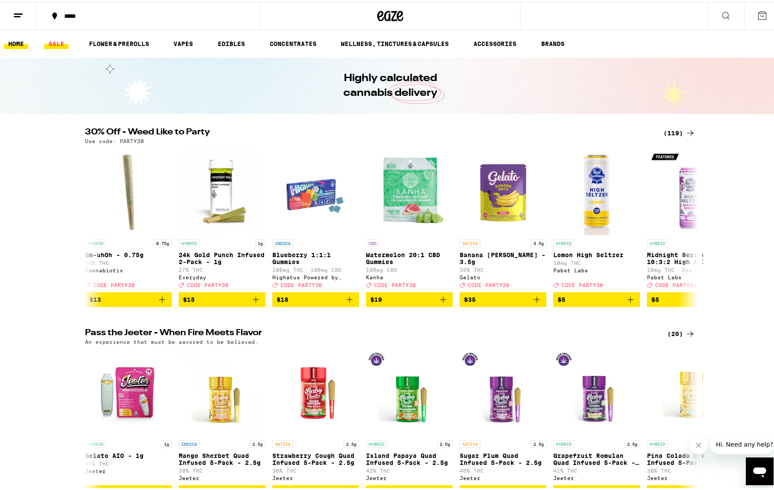
click at [60, 45] on link "SALE" at bounding box center [56, 41] width 24 height 10
click at [61, 47] on ul "HOME SALE FLOWER & PREROLLS VAPES EDIBLES CONCENTRATES WELLNESS, TINCTURES & CA…" at bounding box center [390, 42] width 780 height 28
click at [53, 41] on link "SALE" at bounding box center [56, 41] width 24 height 10
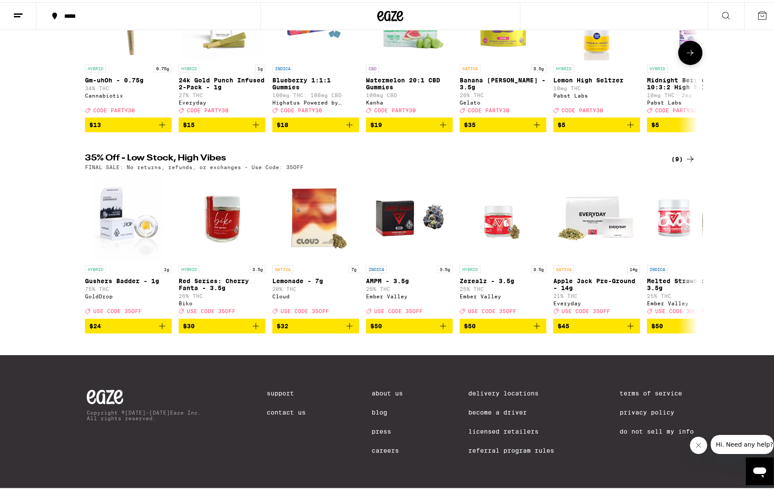
scroll to position [186, 0]
click at [678, 152] on div "(9)" at bounding box center [683, 157] width 24 height 10
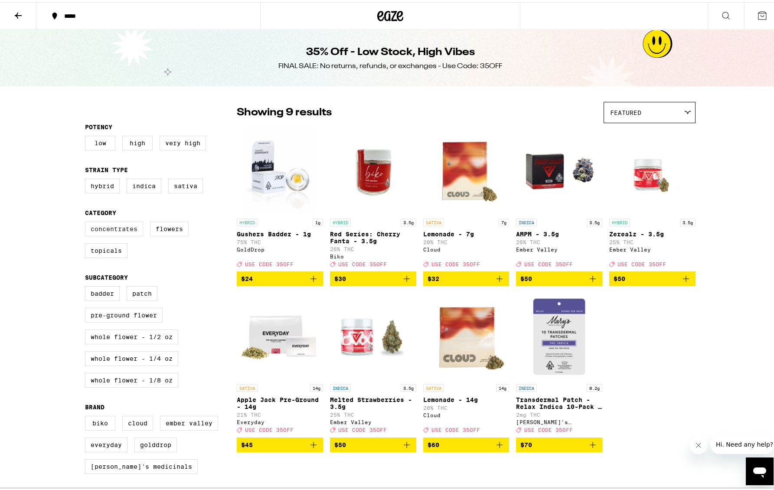
click at [121, 234] on label "Concentrates" at bounding box center [114, 226] width 58 height 15
click at [87, 221] on input "Concentrates" at bounding box center [87, 221] width 0 height 0
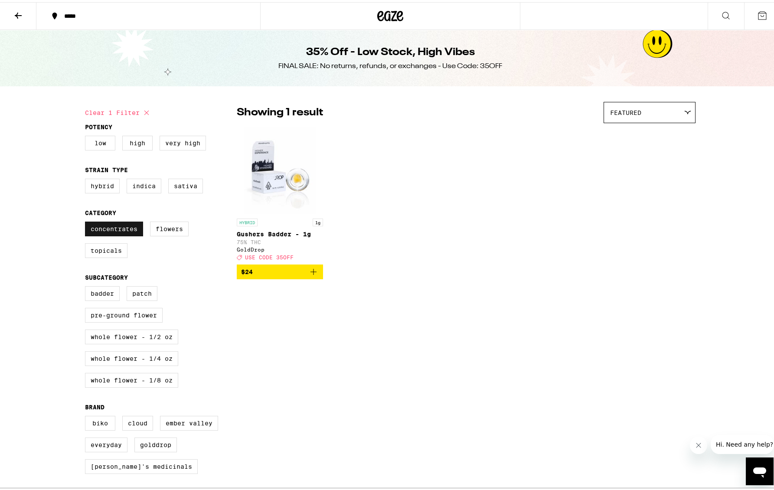
click at [105, 230] on label "Concentrates" at bounding box center [114, 226] width 58 height 15
click at [87, 221] on input "Concentrates" at bounding box center [87, 221] width 0 height 0
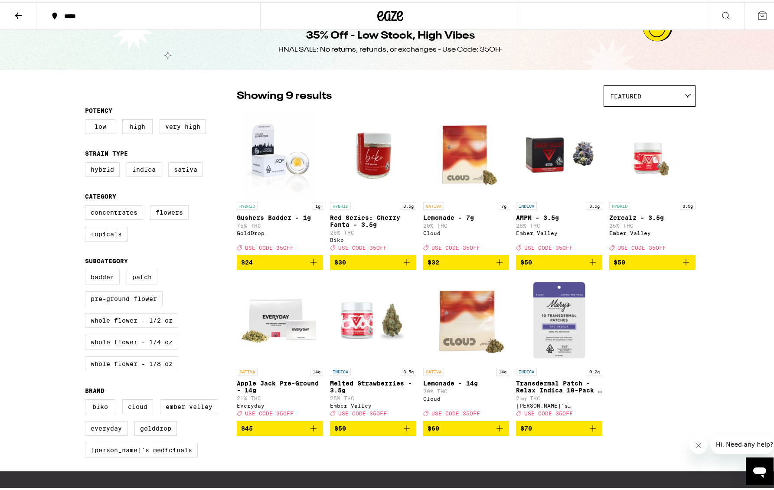
scroll to position [26, 0]
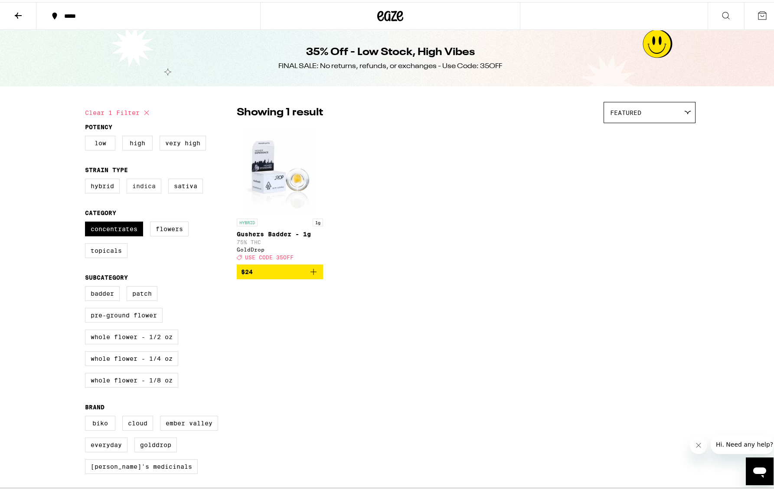
checkbox input "false"
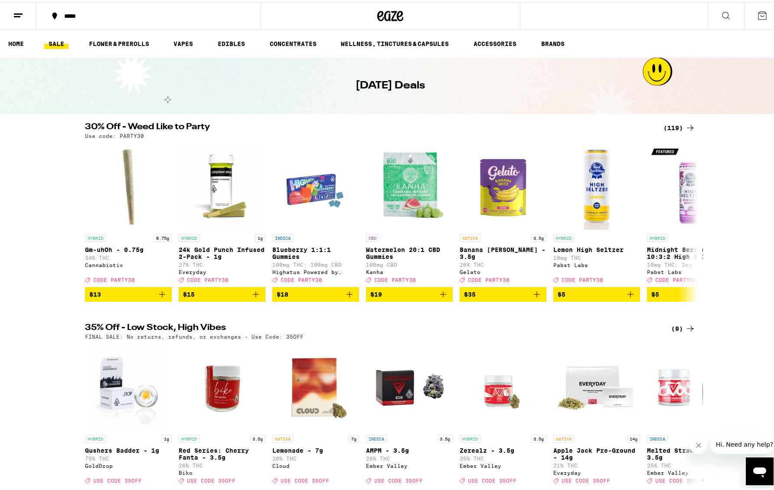
click at [677, 124] on div "(119)" at bounding box center [679, 125] width 32 height 10
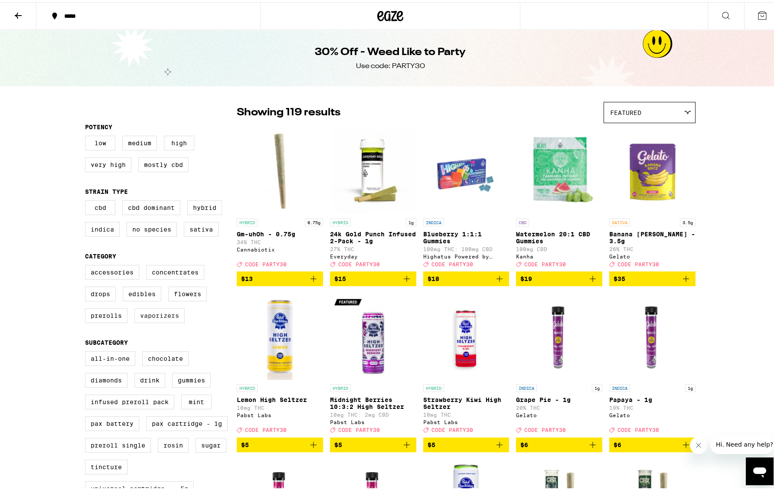
click at [147, 321] on label "Vaporizers" at bounding box center [159, 313] width 50 height 15
click at [87, 264] on input "Vaporizers" at bounding box center [87, 264] width 0 height 0
checkbox input "true"
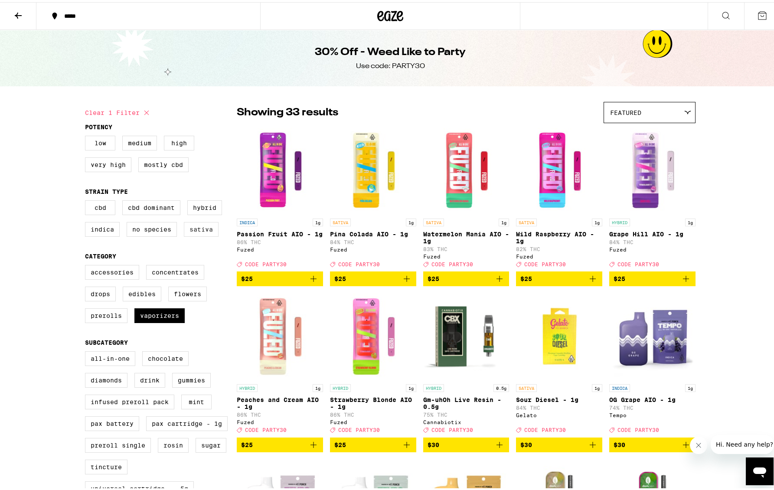
click at [205, 234] on label "Sativa" at bounding box center [201, 227] width 35 height 15
click at [87, 200] on input "Sativa" at bounding box center [87, 199] width 0 height 0
checkbox input "true"
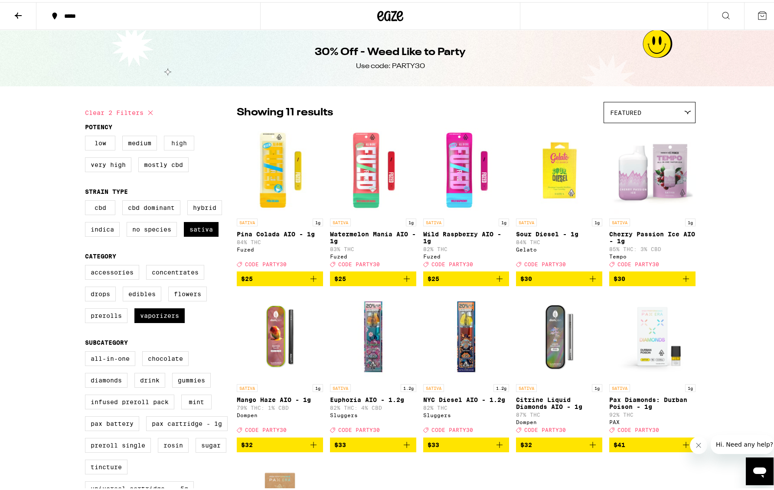
click at [177, 146] on label "High" at bounding box center [179, 141] width 30 height 15
click at [87, 135] on input "High" at bounding box center [87, 135] width 0 height 0
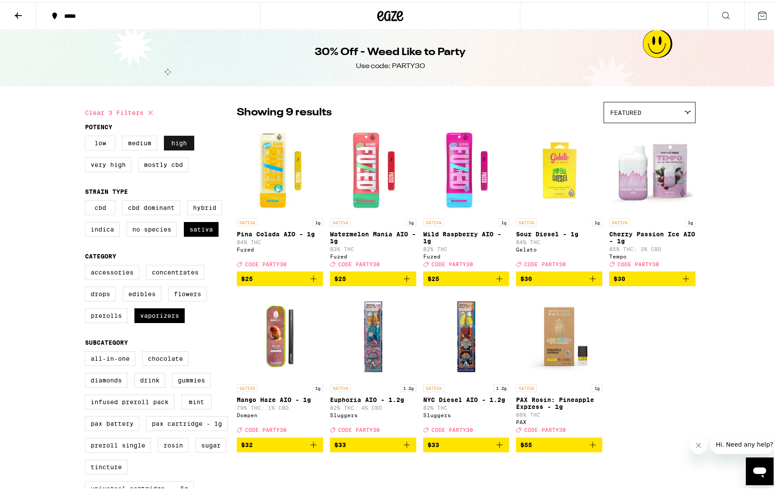
click at [177, 146] on label "High" at bounding box center [179, 141] width 30 height 15
click at [87, 135] on input "High" at bounding box center [87, 135] width 0 height 0
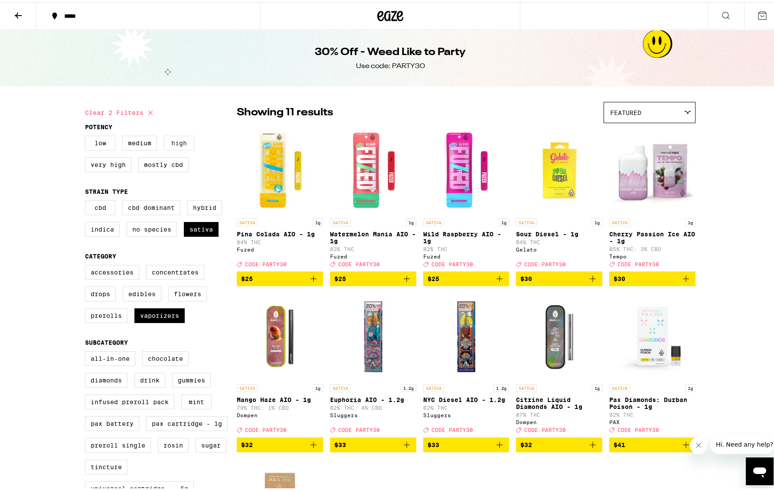
click at [177, 146] on label "High" at bounding box center [179, 141] width 30 height 15
click at [87, 135] on input "High" at bounding box center [87, 135] width 0 height 0
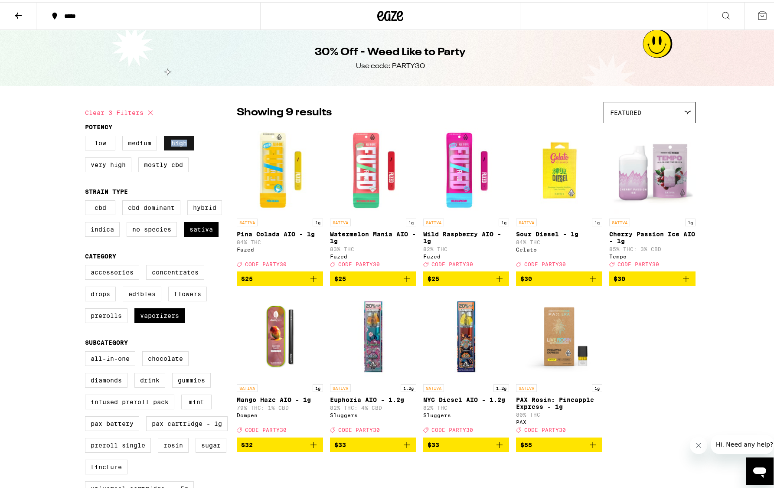
click at [177, 146] on label "High" at bounding box center [179, 141] width 30 height 15
click at [87, 135] on input "High" at bounding box center [87, 135] width 0 height 0
checkbox input "false"
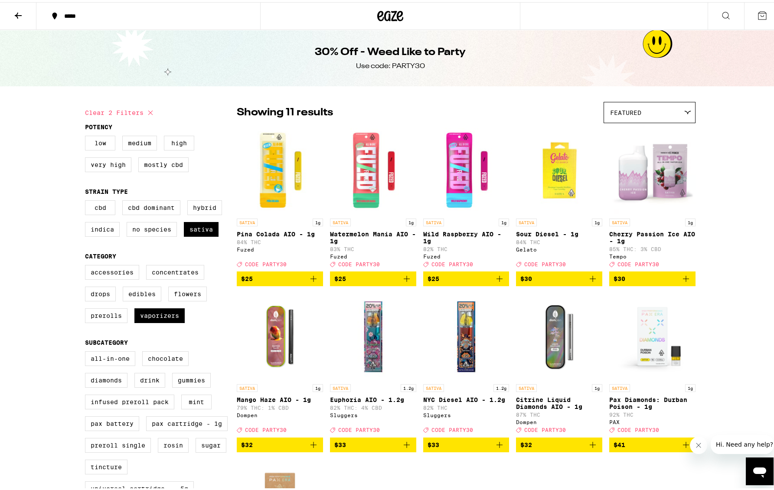
click at [748, 288] on div "***** ***** 30% Off - Weed Like to Party Use code: PARTY30 2 FILTER Clear 2 fil…" at bounding box center [390, 463] width 780 height 926
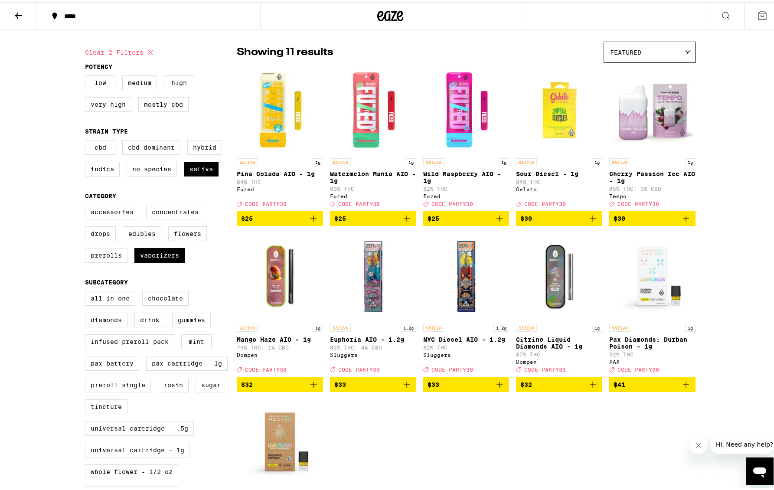
scroll to position [55, 0]
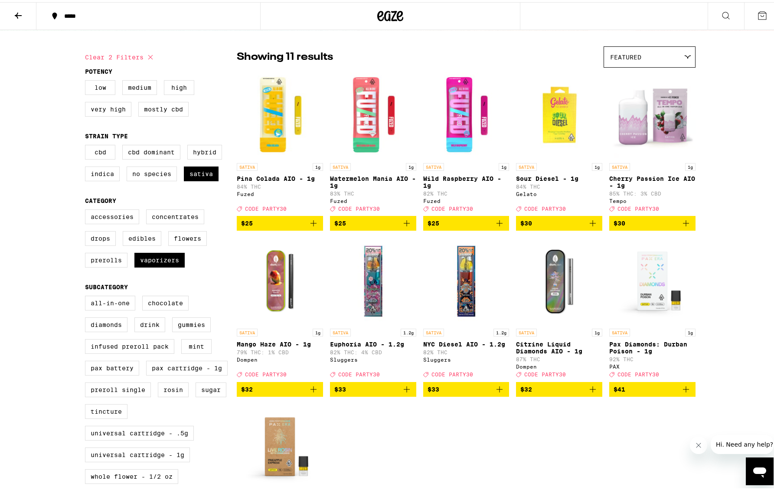
click at [378, 313] on img "Open page for Euphoria AIO - 1.2g from Sluggers" at bounding box center [373, 278] width 86 height 87
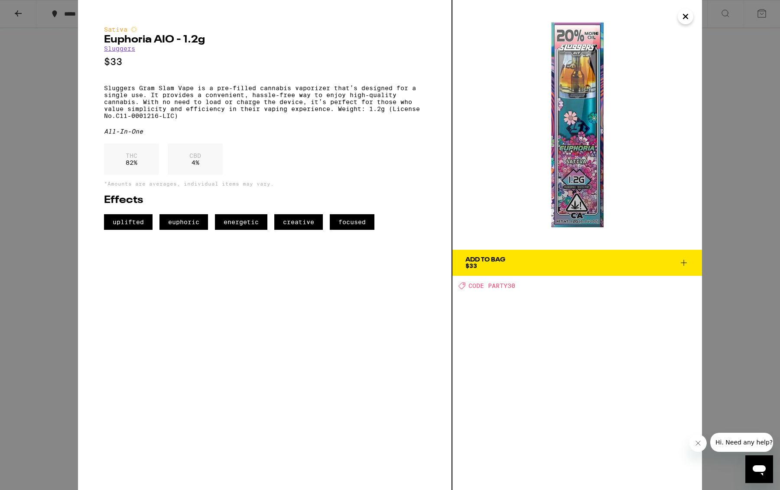
click at [735, 202] on div "Sativa Euphoria AIO - 1.2g Sluggers $33 Sluggers Gram Slam Vape is a pre-filled…" at bounding box center [390, 245] width 780 height 490
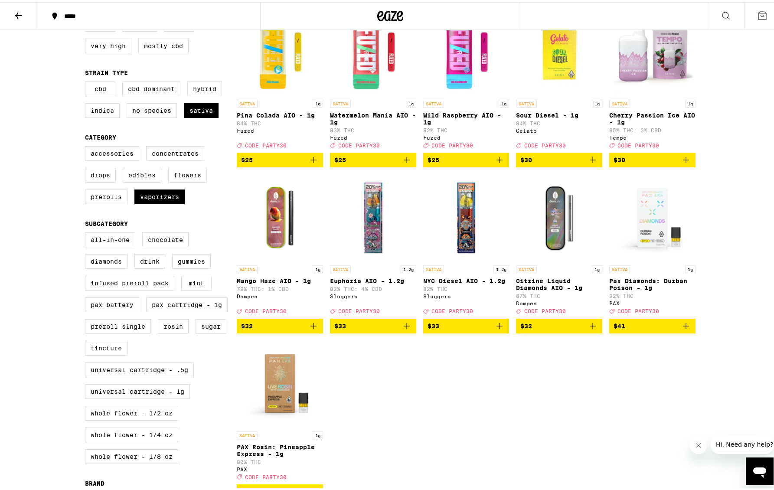
scroll to position [120, 0]
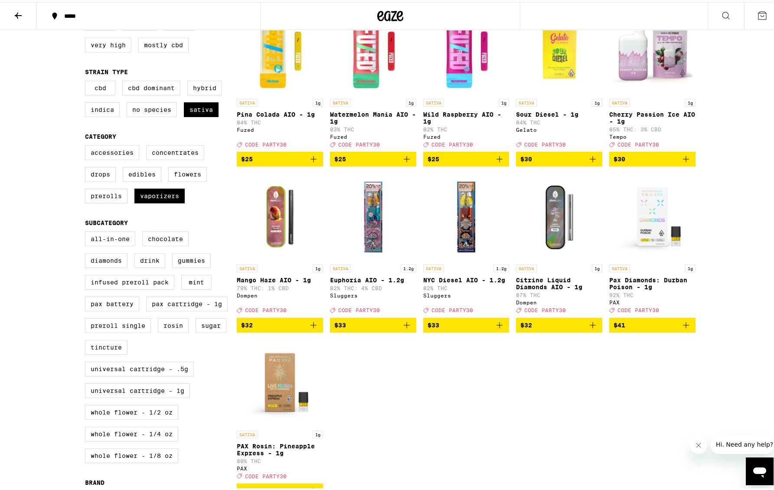
click at [567, 328] on span "$32" at bounding box center [559, 323] width 78 height 10
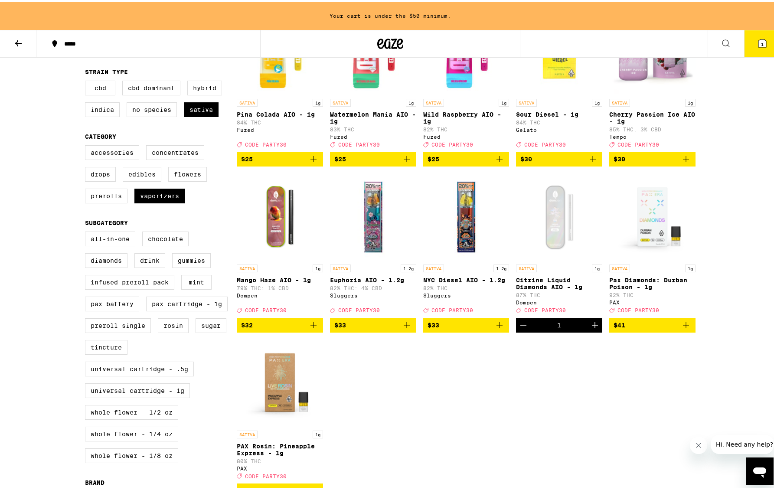
click at [293, 328] on span "$32" at bounding box center [280, 323] width 78 height 10
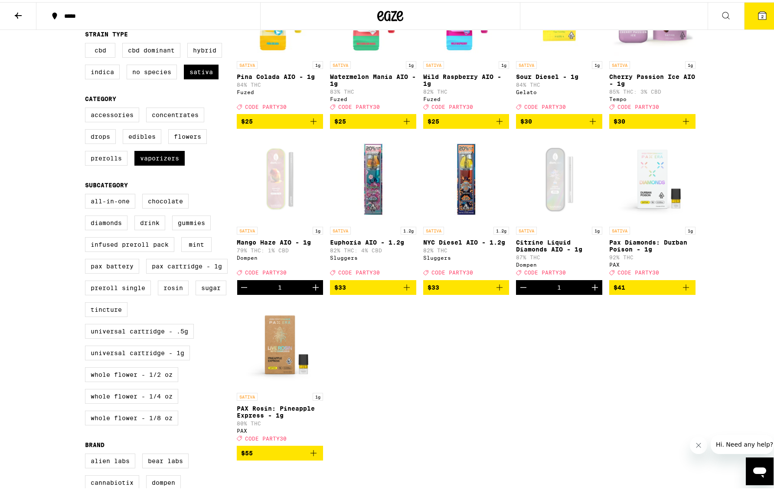
scroll to position [0, 0]
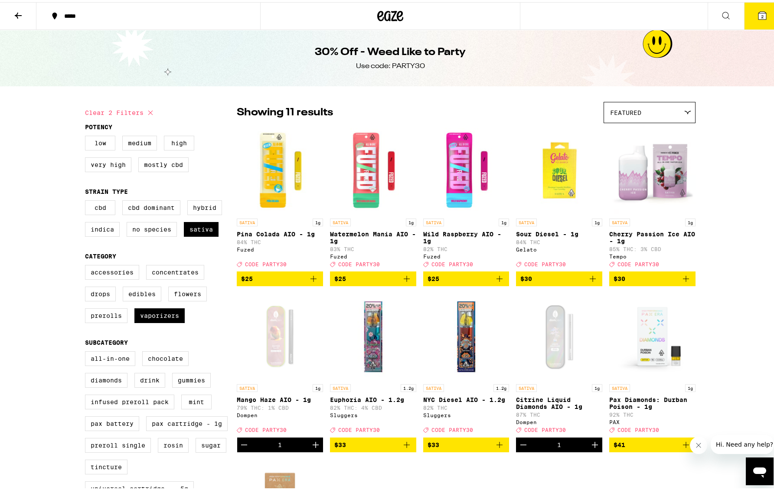
click at [761, 12] on span "2" at bounding box center [762, 14] width 3 height 5
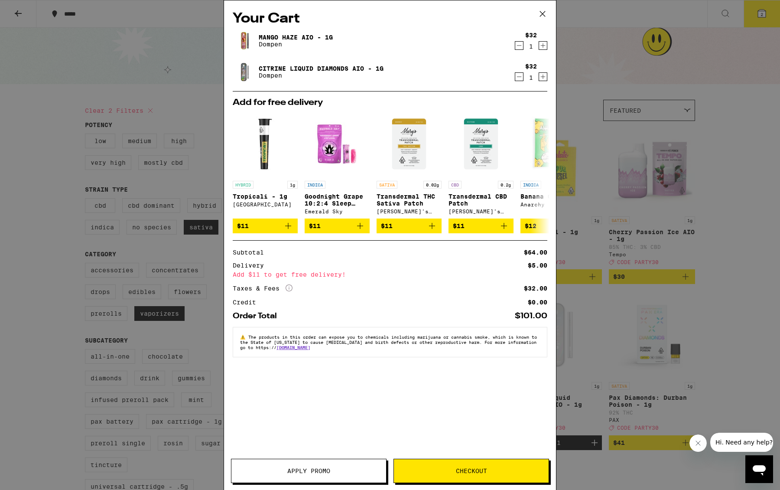
click at [343, 472] on span "Apply Promo" at bounding box center [308, 471] width 155 height 6
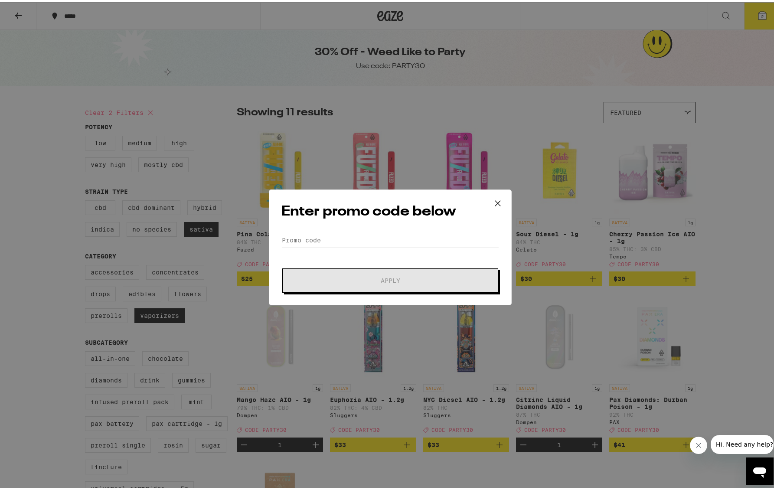
click at [353, 224] on div "Enter promo code below Promo Code Apply" at bounding box center [390, 245] width 243 height 116
click at [345, 241] on input "Promo Code" at bounding box center [390, 237] width 218 height 13
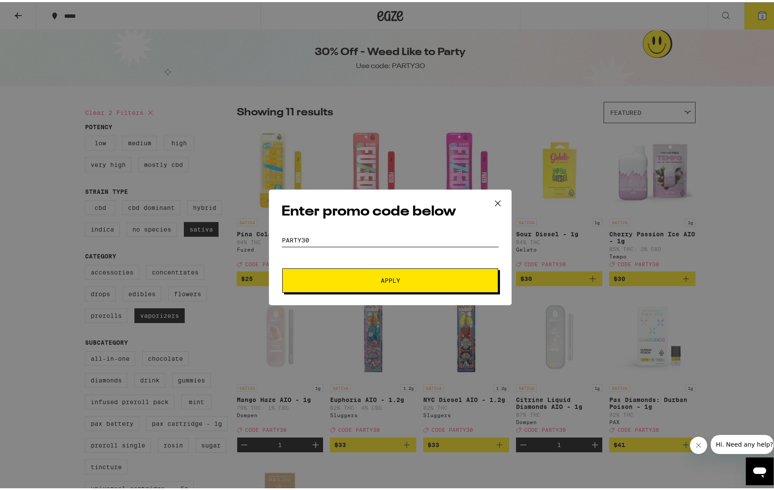
type input "party30"
click at [282, 266] on button "Apply" at bounding box center [390, 278] width 216 height 24
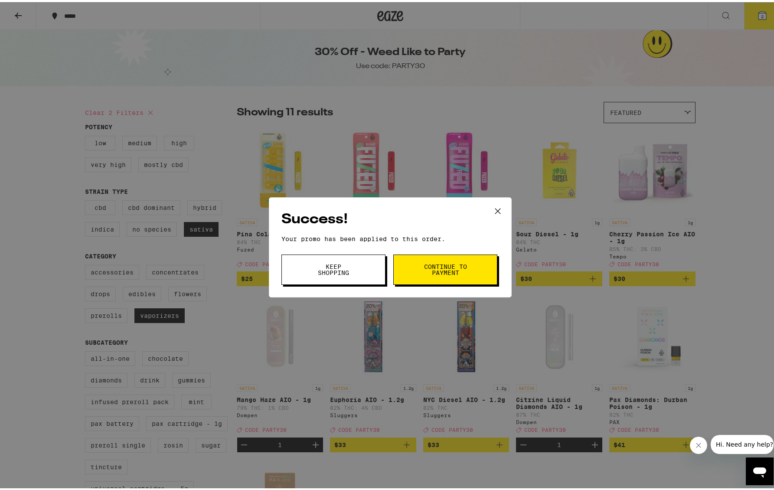
click at [329, 268] on span "Keep Shopping" at bounding box center [333, 267] width 44 height 12
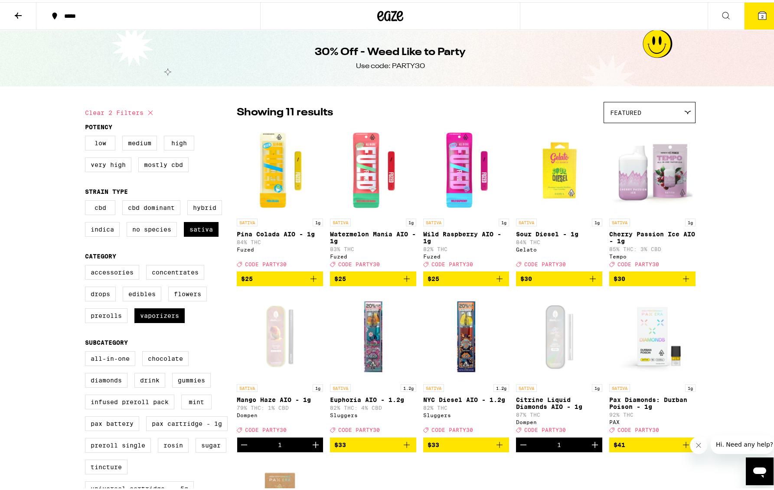
click at [757, 17] on icon at bounding box center [762, 13] width 10 height 10
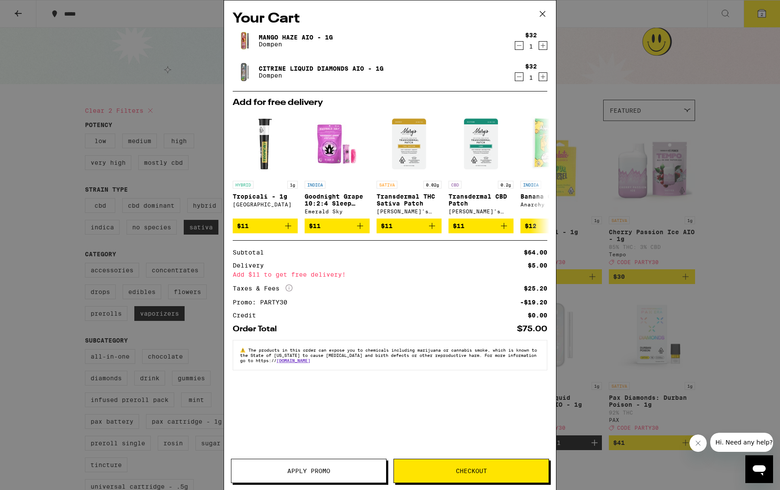
click at [632, 225] on div "Your Cart Mango Haze AIO - 1g Dompen $32 1 Citrine Liquid Diamonds AIO - 1g Dom…" at bounding box center [390, 245] width 780 height 490
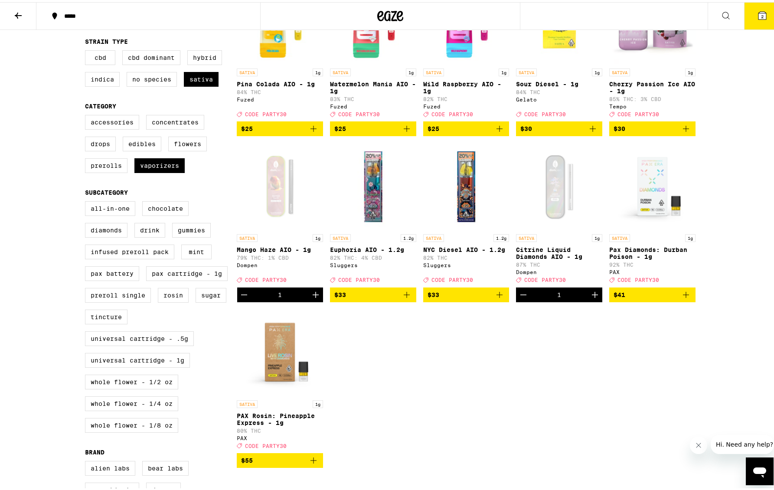
scroll to position [171, 0]
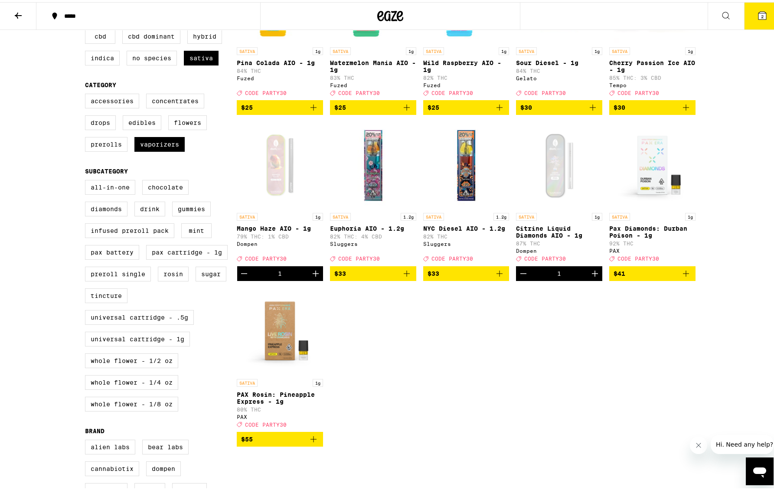
click at [563, 176] on div "Open page for Citrine Liquid Diamonds AIO - 1g from Dompen" at bounding box center [559, 163] width 86 height 87
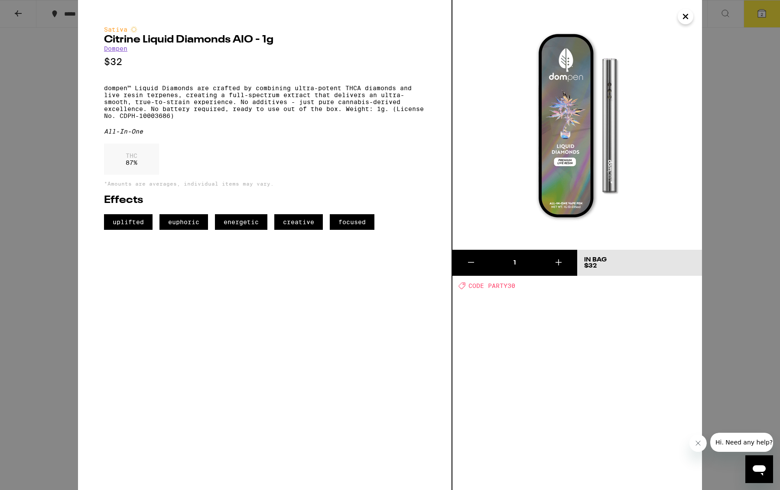
click at [720, 140] on div "Sativa Citrine Liquid Diamonds AIO - 1g Dompen $32 dompen™ Liquid Diamonds are …" at bounding box center [390, 245] width 780 height 490
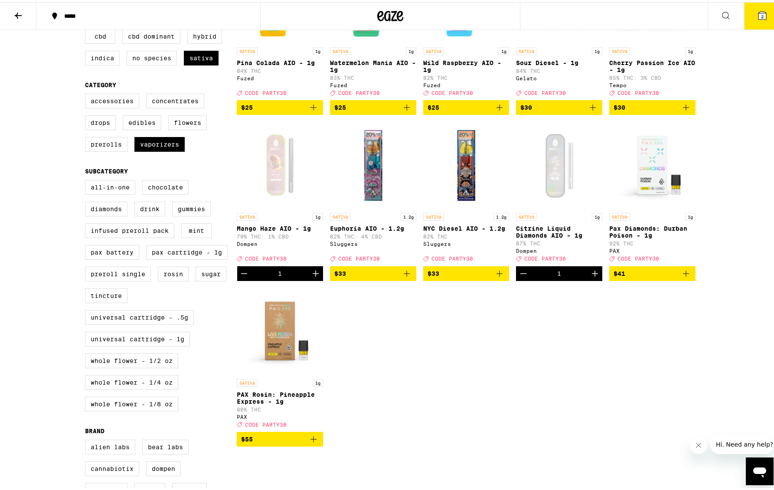
click at [268, 166] on div "Open page for Mango Haze AIO - 1g from Dompen" at bounding box center [280, 163] width 86 height 87
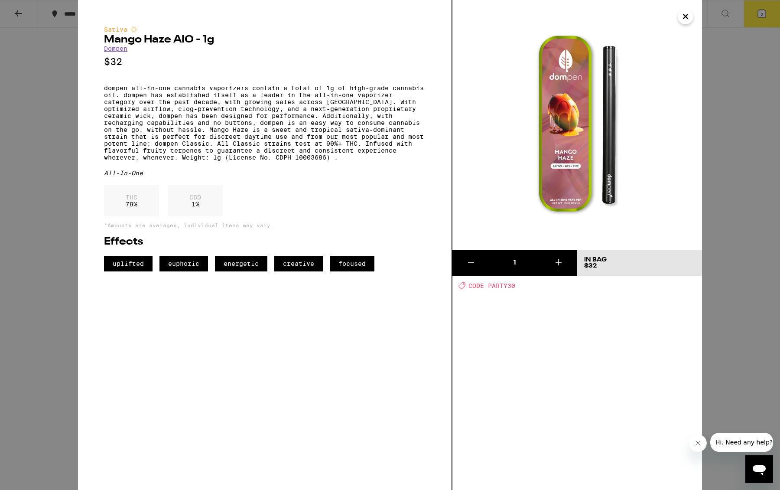
click at [717, 158] on div "Sativa Mango Haze AIO - 1g Dompen $32 dompen all-in-one cannabis vaporizers con…" at bounding box center [390, 245] width 780 height 490
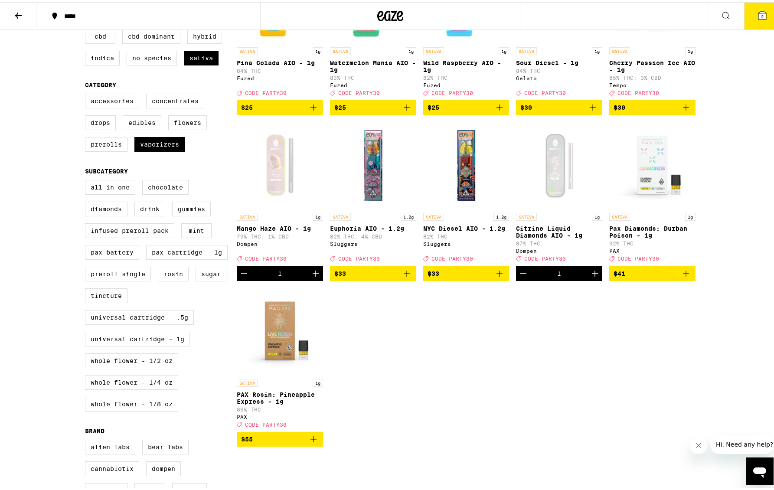
click at [559, 154] on div "Open page for Citrine Liquid Diamonds AIO - 1g from Dompen" at bounding box center [559, 163] width 86 height 87
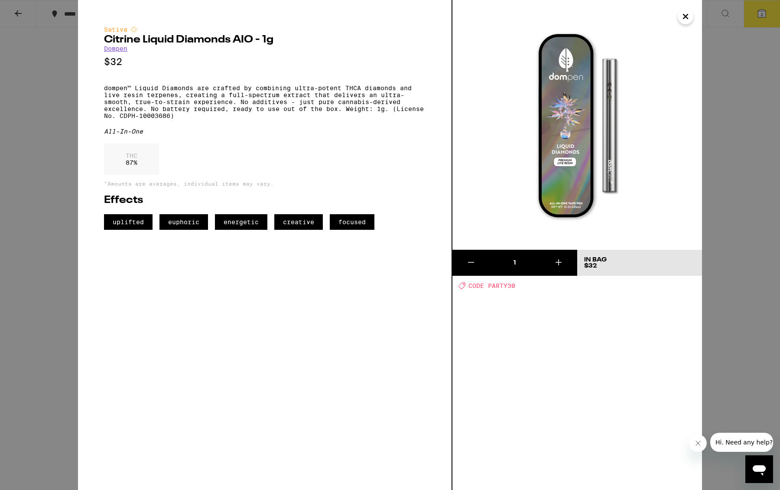
click at [729, 148] on div "Sativa Citrine Liquid Diamonds AIO - 1g Dompen $32 dompen™ Liquid Diamonds are …" at bounding box center [390, 245] width 780 height 490
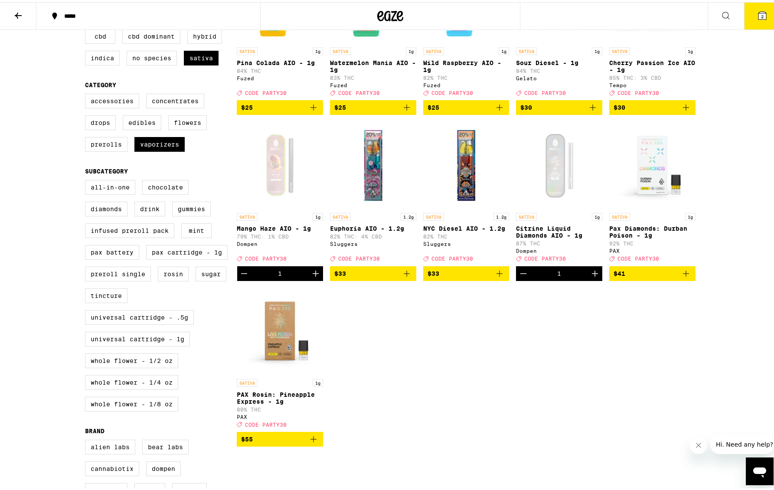
click at [271, 182] on div "Open page for Mango Haze AIO - 1g from Dompen" at bounding box center [280, 163] width 86 height 87
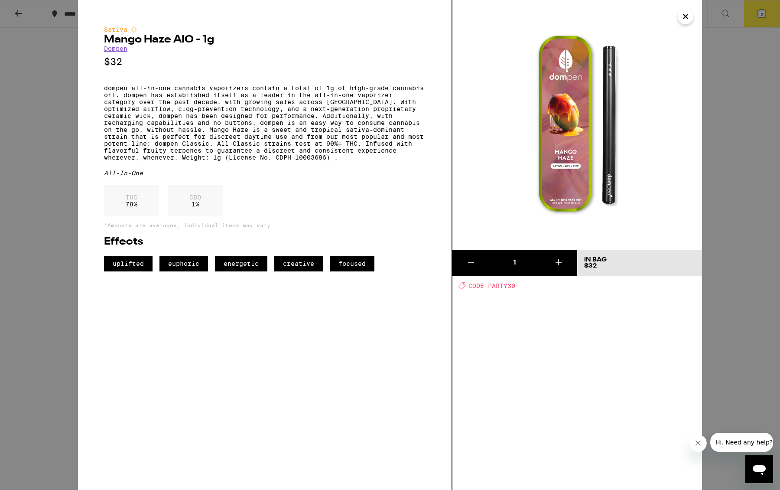
click at [706, 133] on div "Sativa Mango Haze AIO - 1g Dompen $32 dompen all-in-one cannabis vaporizers con…" at bounding box center [390, 245] width 780 height 490
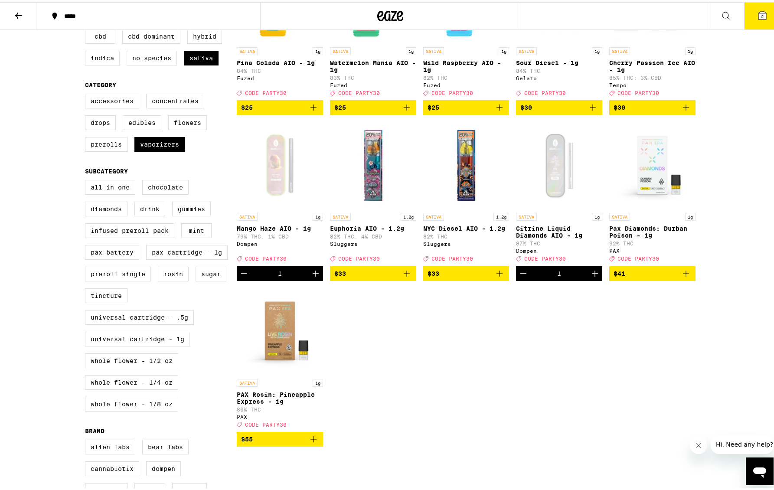
click at [553, 167] on div "Open page for Citrine Liquid Diamonds AIO - 1g from Dompen" at bounding box center [559, 163] width 86 height 87
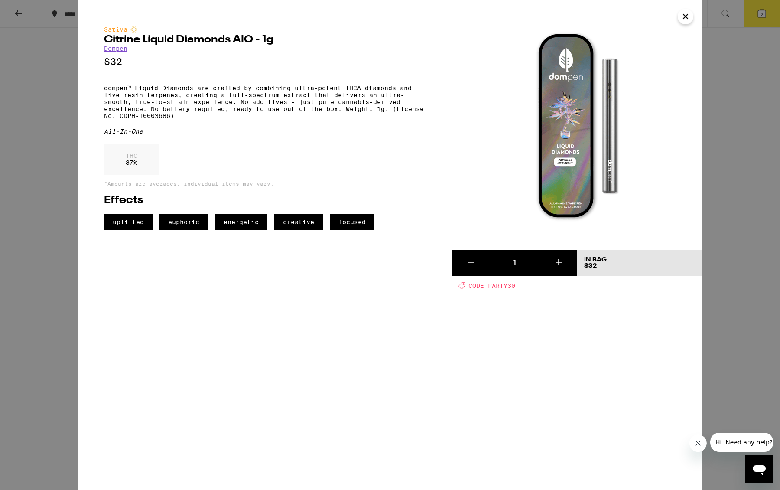
click at [749, 193] on div "Sativa Citrine Liquid Diamonds AIO - 1g Dompen $32 dompen™ Liquid Diamonds are …" at bounding box center [390, 245] width 780 height 490
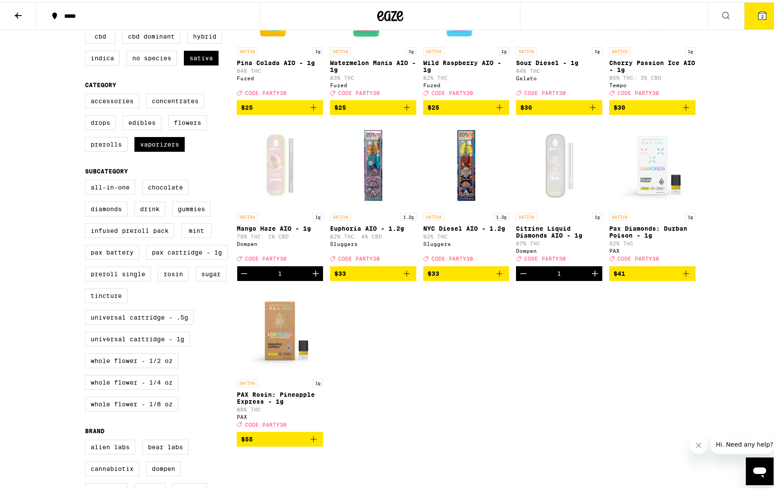
click at [268, 159] on div "Open page for Mango Haze AIO - 1g from Dompen" at bounding box center [280, 163] width 86 height 87
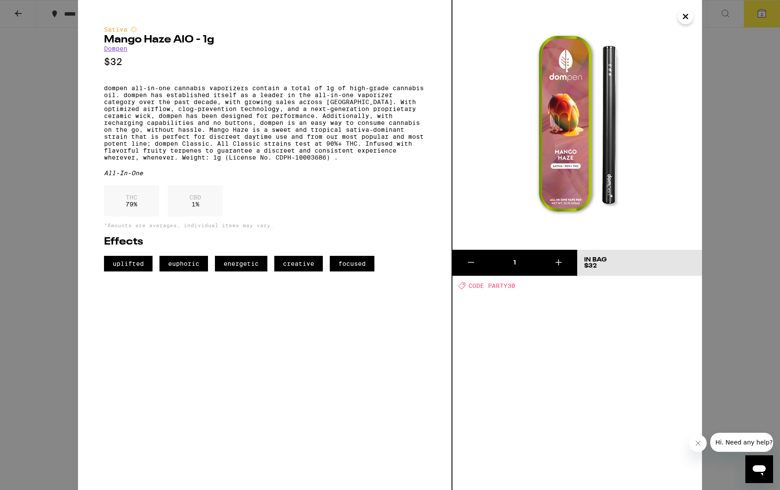
click at [725, 137] on div "Sativa Mango Haze AIO - 1g Dompen $32 dompen all-in-one cannabis vaporizers con…" at bounding box center [390, 245] width 780 height 490
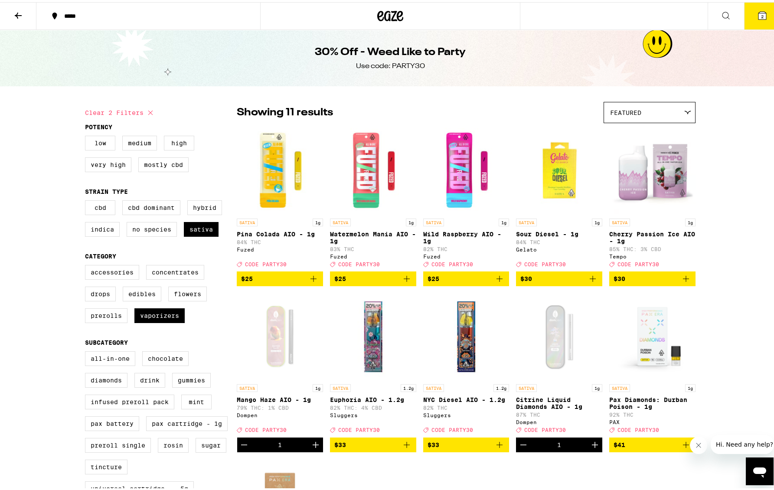
click at [758, 20] on button "2" at bounding box center [762, 13] width 36 height 27
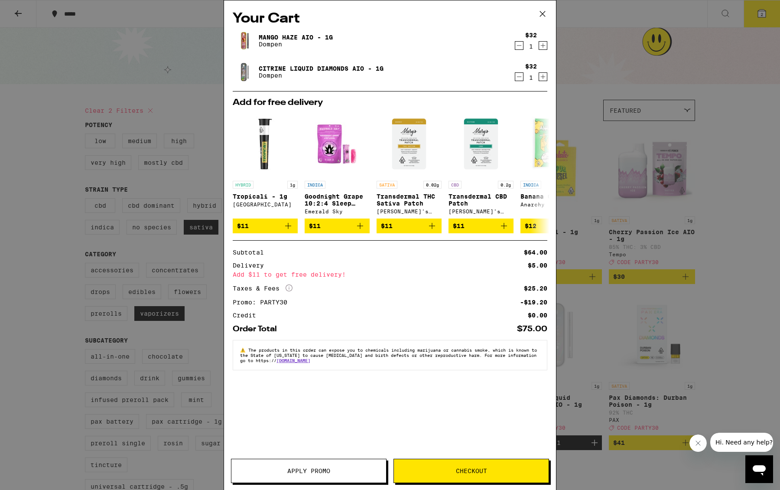
click at [516, 45] on icon "Decrement" at bounding box center [519, 45] width 8 height 10
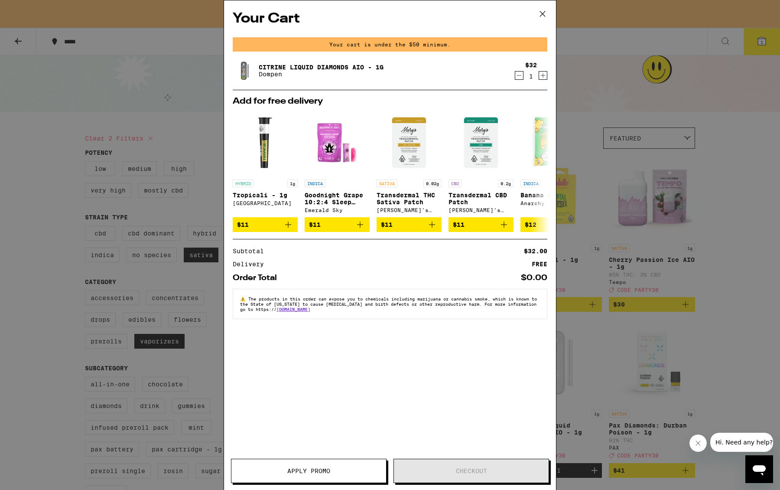
click at [405, 371] on div "Your Cart Your cart is under the $50 minimum. Citrine Liquid Diamonds AIO - 1g …" at bounding box center [390, 231] width 332 height 463
click at [635, 223] on div "Your Cart Your cart is under the $50 minimum. Citrine Liquid Diamonds AIO - 1g …" at bounding box center [390, 245] width 780 height 490
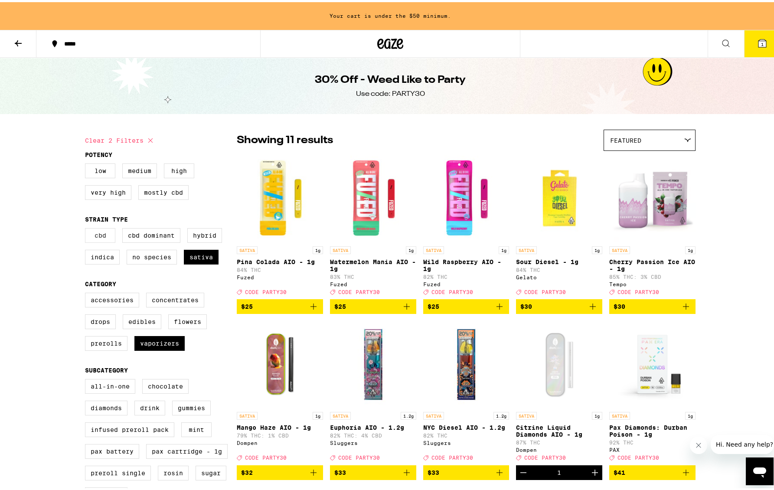
click at [101, 240] on label "CBD" at bounding box center [100, 233] width 30 height 15
click at [87, 228] on input "CBD" at bounding box center [87, 227] width 0 height 0
checkbox input "true"
click at [200, 261] on label "Sativa" at bounding box center [201, 254] width 35 height 15
click at [87, 228] on input "Sativa" at bounding box center [87, 227] width 0 height 0
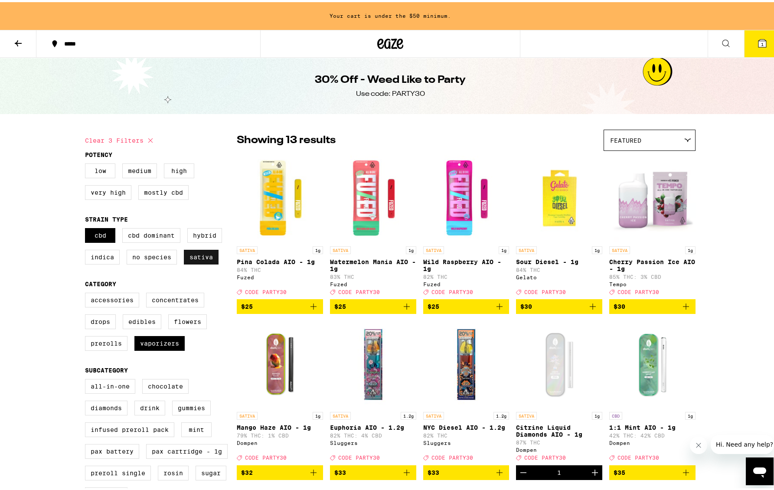
checkbox input "false"
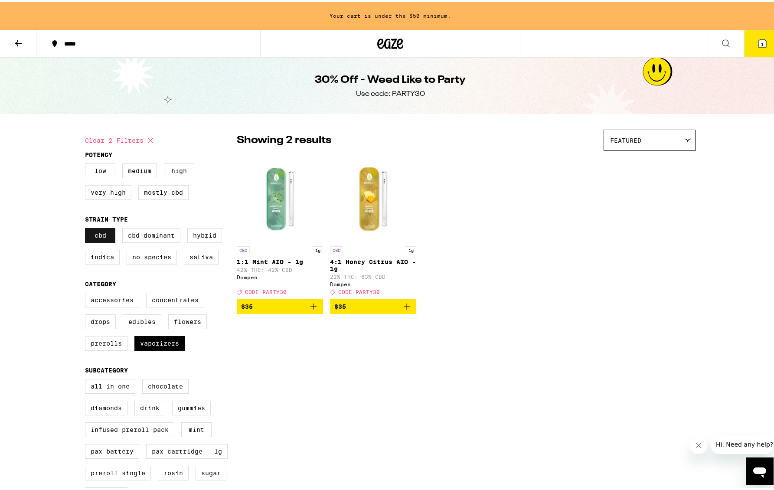
click at [99, 231] on label "CBD" at bounding box center [100, 233] width 30 height 15
click at [87, 228] on input "CBD" at bounding box center [87, 227] width 0 height 0
checkbox input "false"
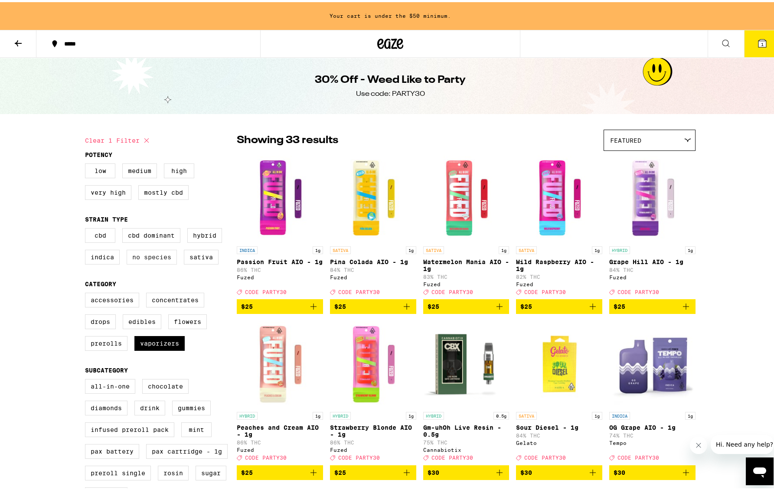
click at [157, 260] on label "No Species" at bounding box center [152, 254] width 50 height 15
click at [87, 228] on input "No Species" at bounding box center [87, 227] width 0 height 0
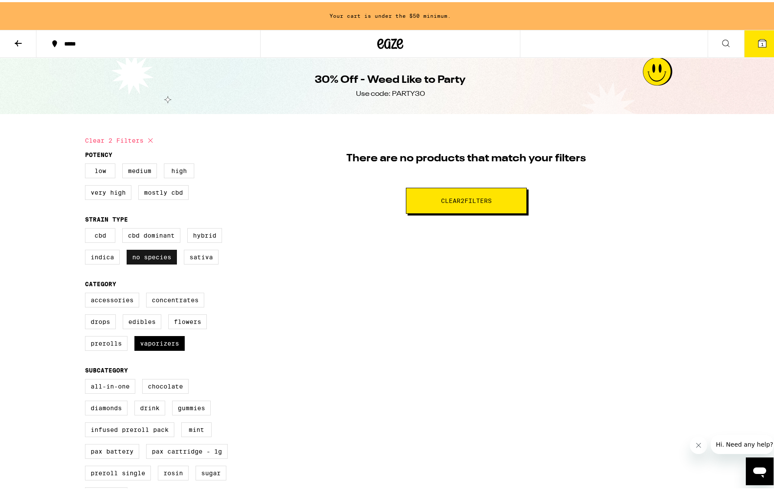
click at [157, 260] on label "No Species" at bounding box center [152, 254] width 50 height 15
click at [87, 228] on input "No Species" at bounding box center [87, 227] width 0 height 0
checkbox input "false"
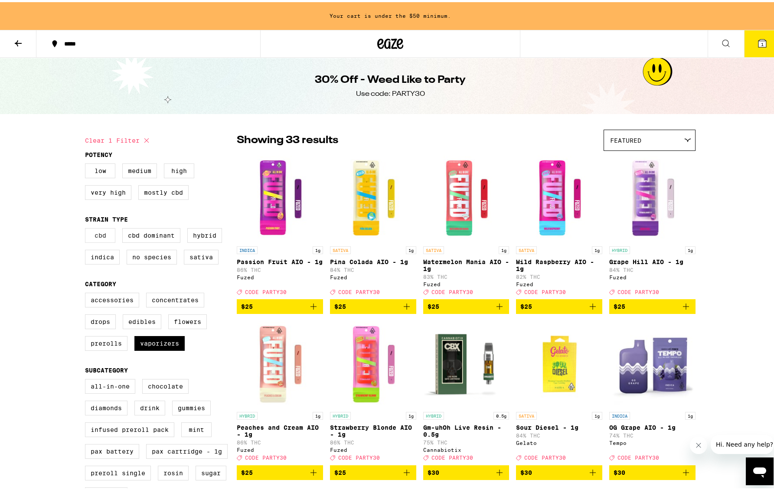
click at [102, 241] on label "CBD" at bounding box center [100, 233] width 30 height 15
click at [87, 228] on input "CBD" at bounding box center [87, 227] width 0 height 0
checkbox input "true"
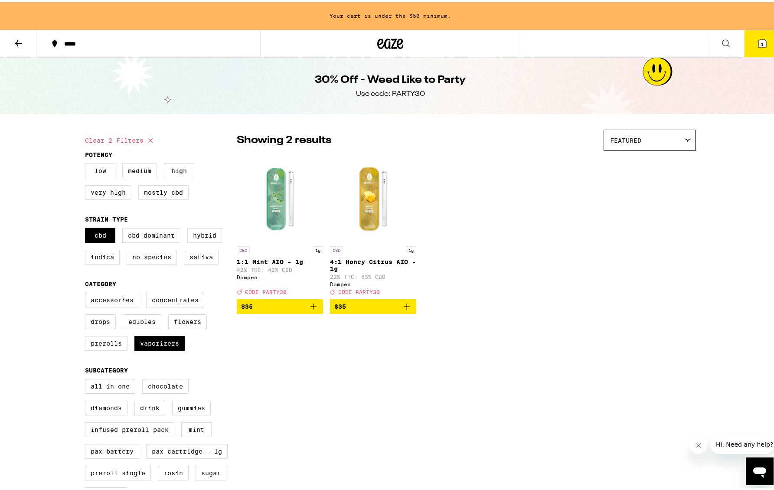
click at [352, 309] on span "$35" at bounding box center [373, 304] width 78 height 10
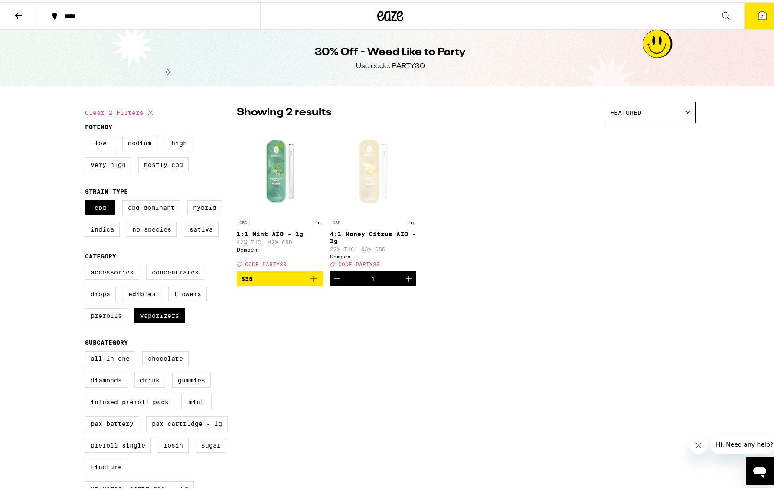
click at [560, 278] on div "CBD 1g 1:1 Mint AIO - 1g 42% THC: 42% CBD Dompen Deal Created with Sketch. CODE…" at bounding box center [466, 204] width 459 height 159
click at [753, 19] on button "2" at bounding box center [762, 13] width 36 height 27
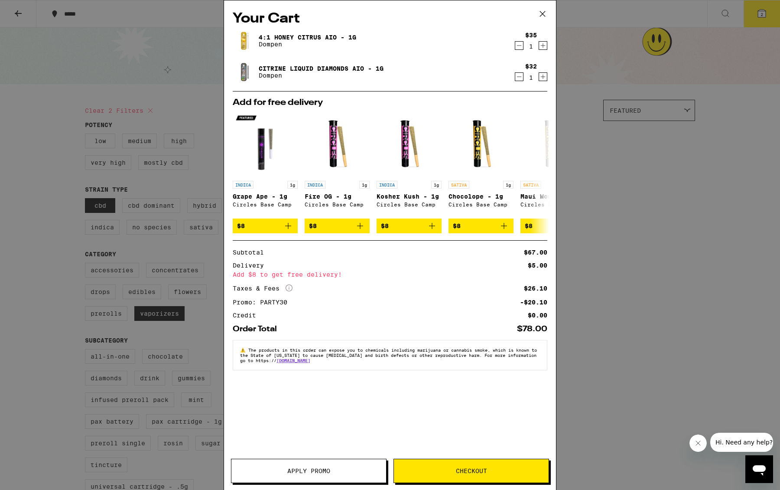
click at [576, 293] on div "Your Cart 4:1 Honey Citrus AIO - 1g Dompen $35 1 Citrine Liquid Diamonds AIO - …" at bounding box center [390, 245] width 780 height 490
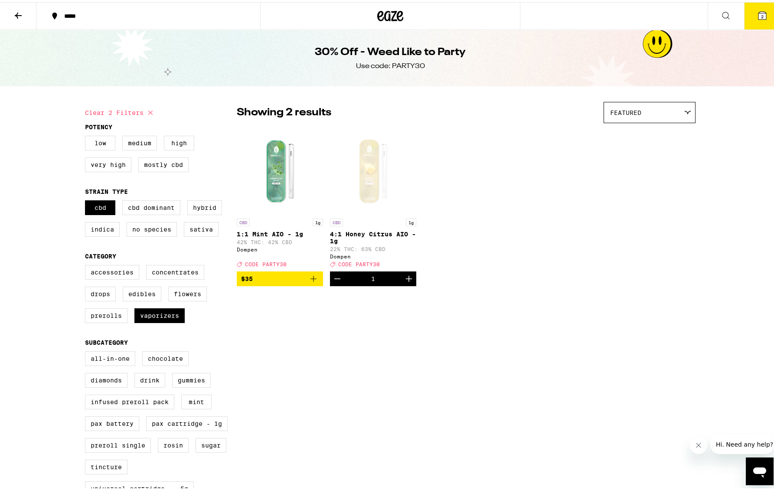
click at [13, 7] on button at bounding box center [18, 13] width 36 height 27
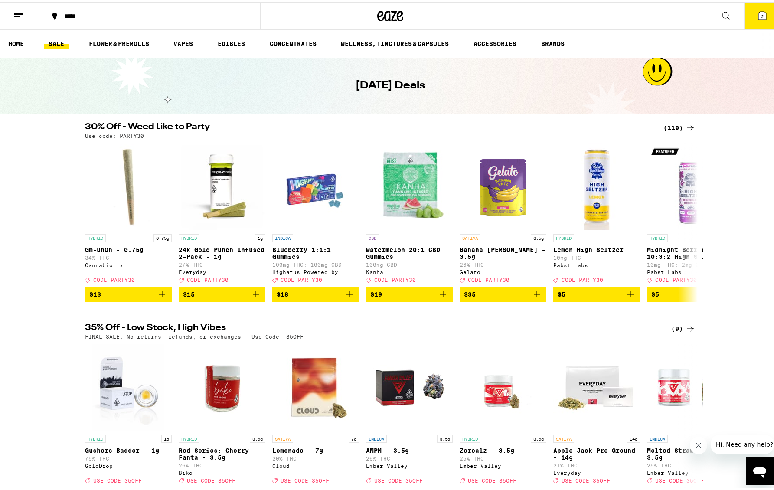
click at [45, 275] on div "30% Off - Weed Like to Party (119) Use code: PARTY30 HYBRID 0.75g Gm-uhOh - 0.7…" at bounding box center [390, 209] width 780 height 179
click at [738, 140] on div "30% Off - Weed Like to Party (119) Use code: PARTY30 HYBRID 0.75g Gm-uhOh - 0.7…" at bounding box center [390, 209] width 780 height 179
